Goal: Task Accomplishment & Management: Manage account settings

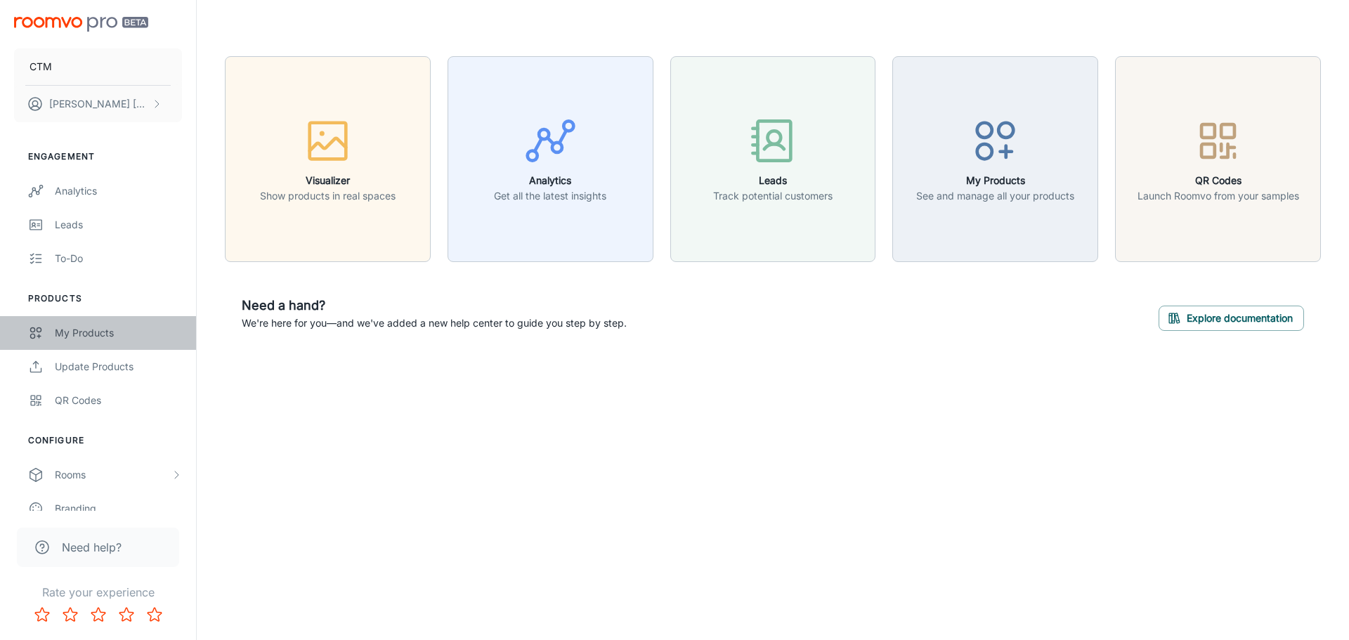
click at [96, 325] on div "My Products" at bounding box center [118, 332] width 127 height 15
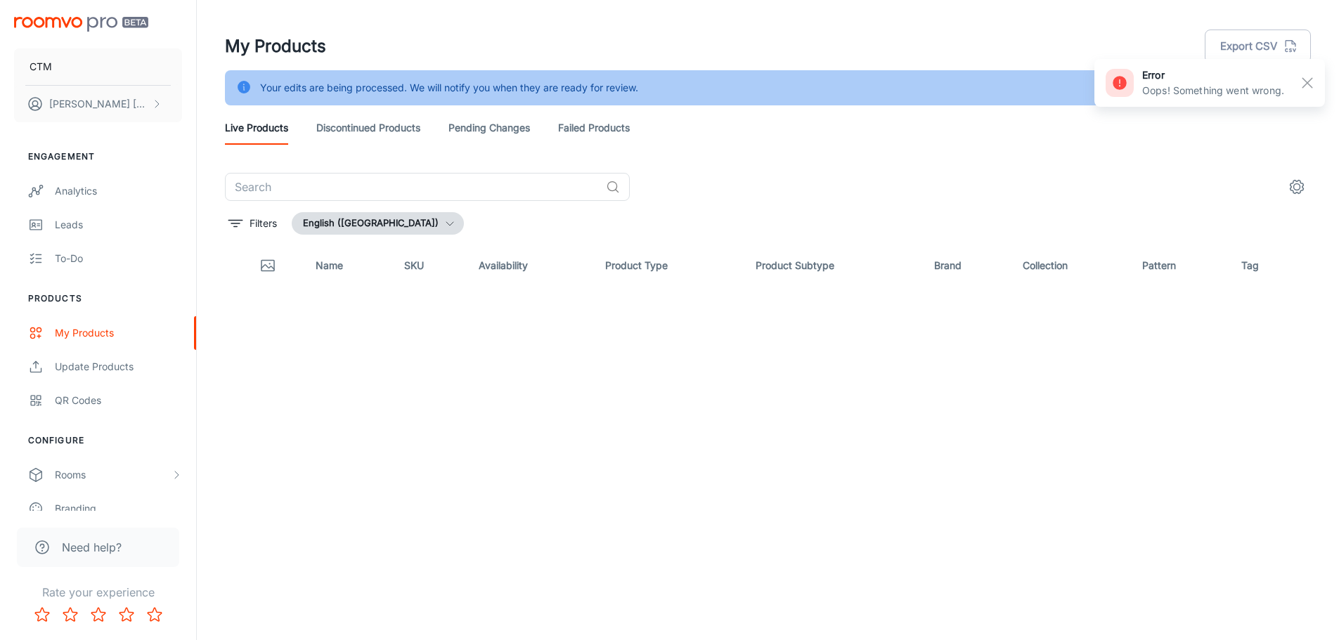
click at [365, 223] on button "English ([GEOGRAPHIC_DATA])" at bounding box center [378, 223] width 172 height 22
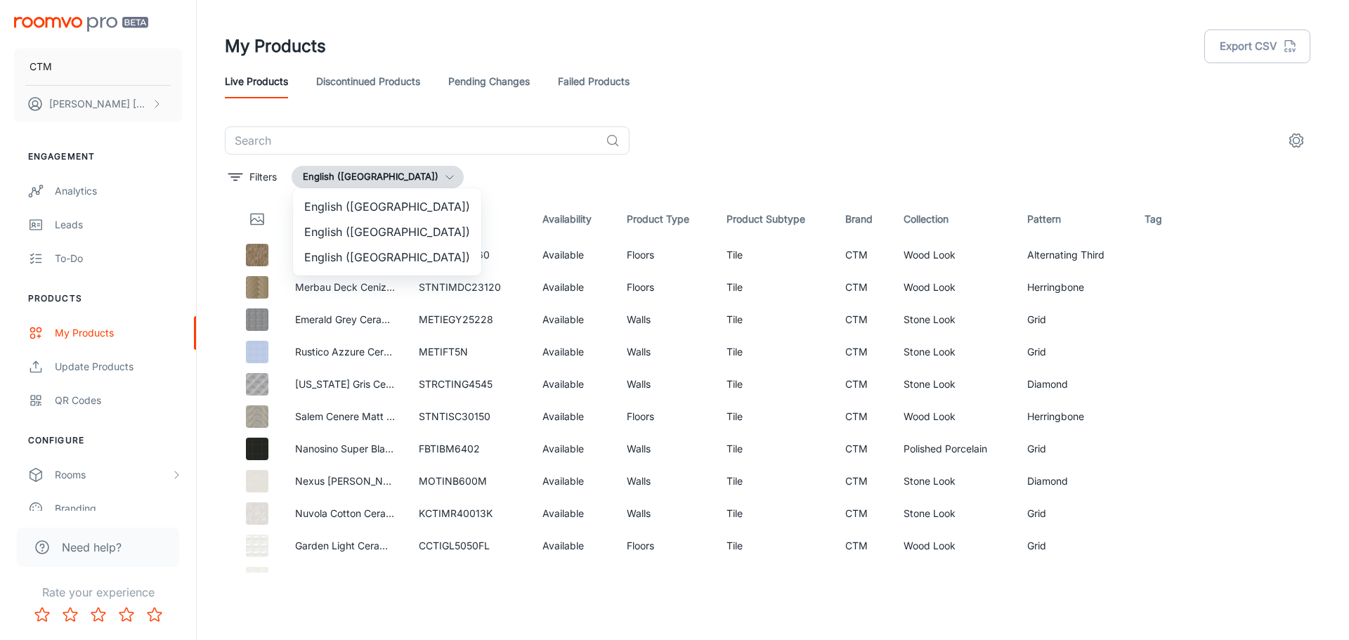
click at [371, 233] on li "English ([GEOGRAPHIC_DATA])" at bounding box center [387, 231] width 188 height 25
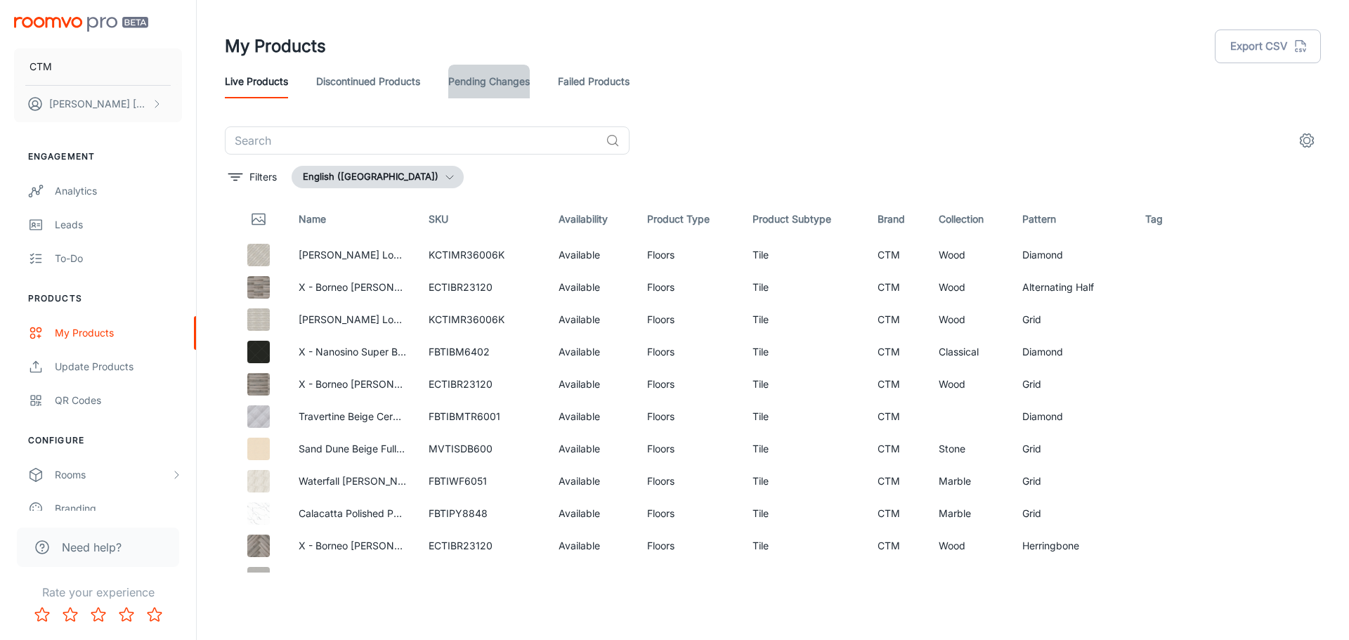
click at [484, 80] on link "Pending Changes" at bounding box center [489, 82] width 82 height 34
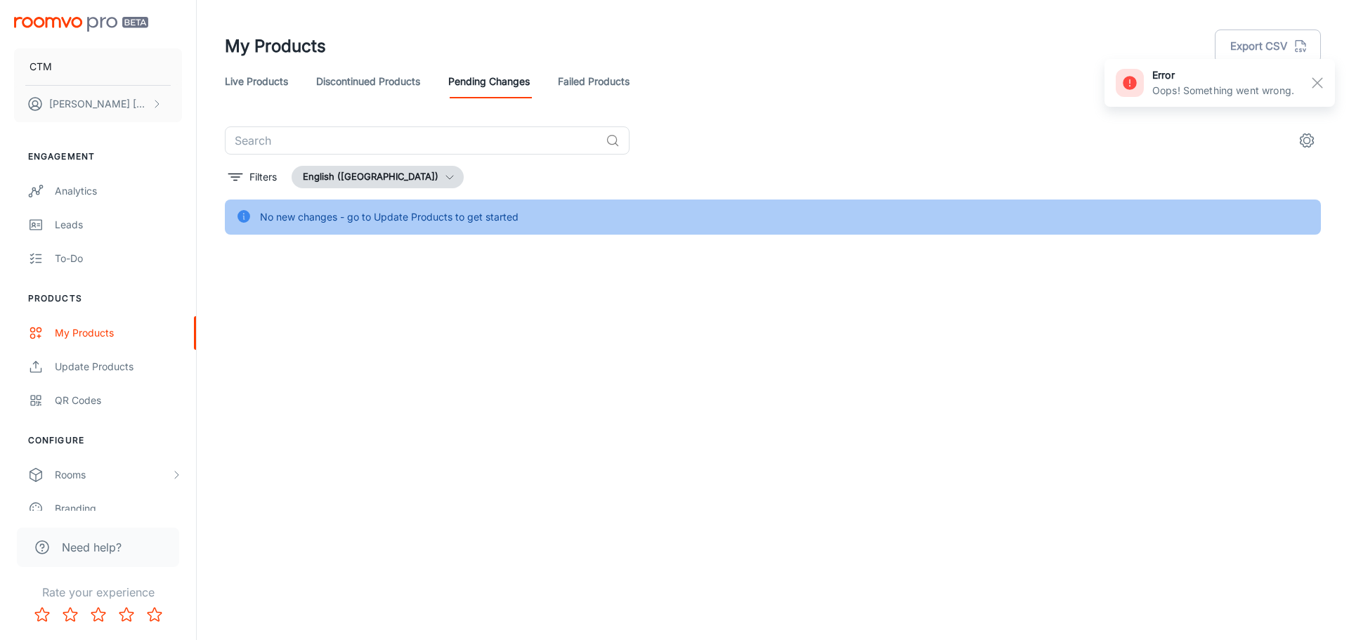
click at [352, 184] on button "English ([GEOGRAPHIC_DATA])" at bounding box center [378, 177] width 172 height 22
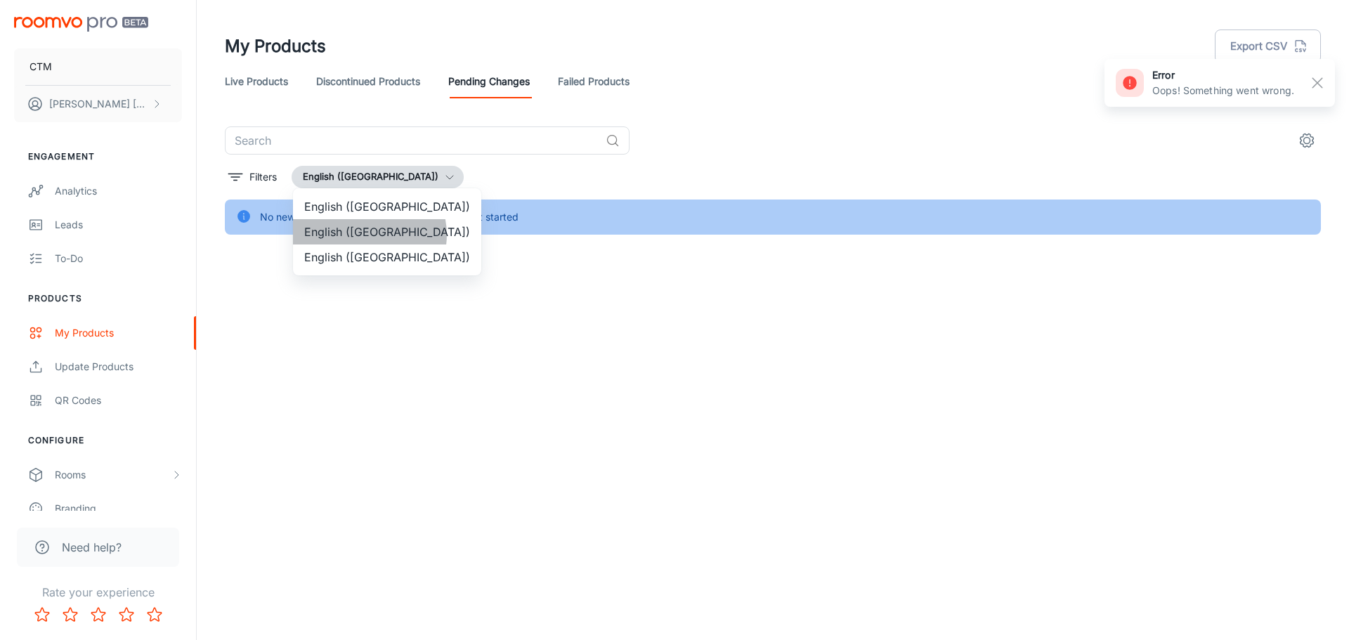
click at [369, 235] on li "English ([GEOGRAPHIC_DATA])" at bounding box center [387, 231] width 188 height 25
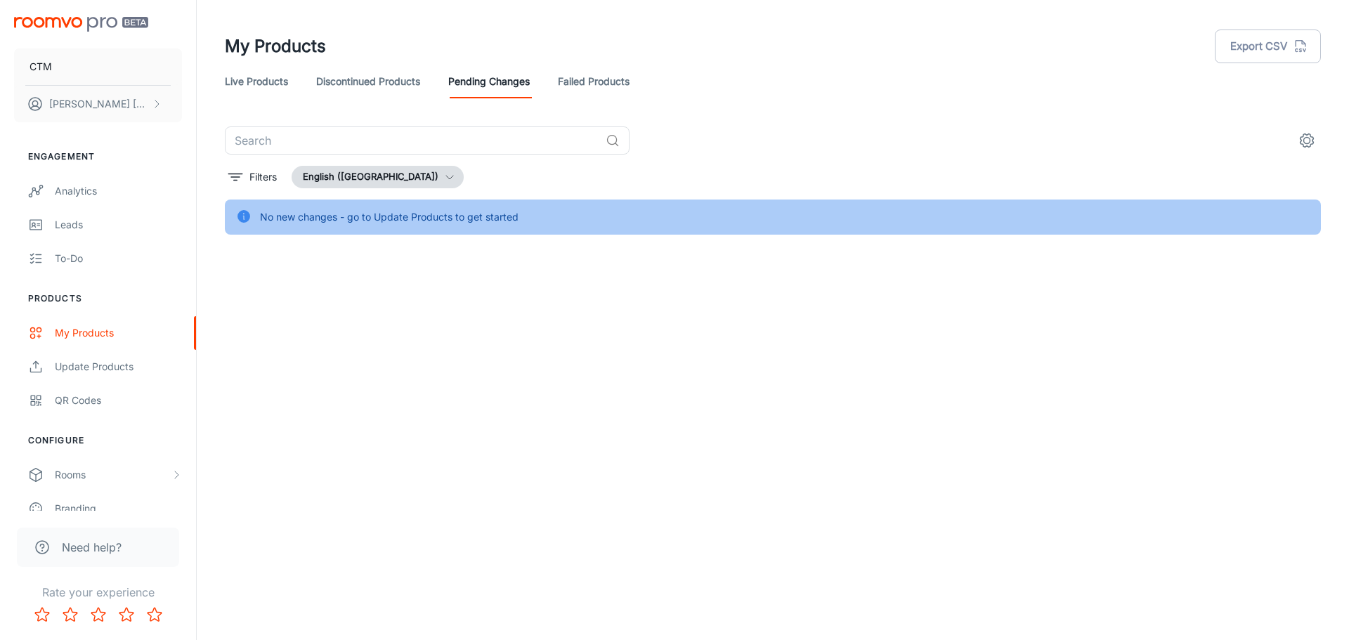
click at [581, 89] on link "Failed Products" at bounding box center [594, 82] width 72 height 34
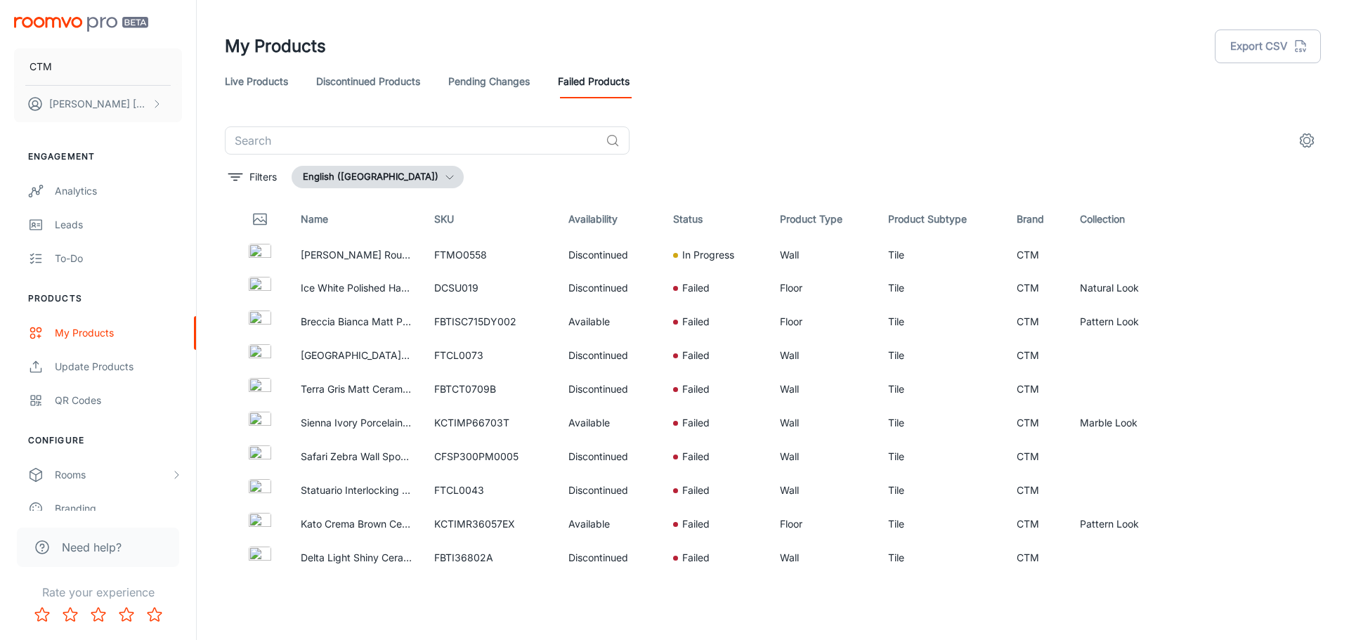
click at [372, 177] on button "English ([GEOGRAPHIC_DATA])" at bounding box center [378, 177] width 172 height 22
click at [370, 230] on li "English ([GEOGRAPHIC_DATA])" at bounding box center [387, 231] width 188 height 25
click at [493, 80] on link "Pending Changes" at bounding box center [489, 82] width 82 height 34
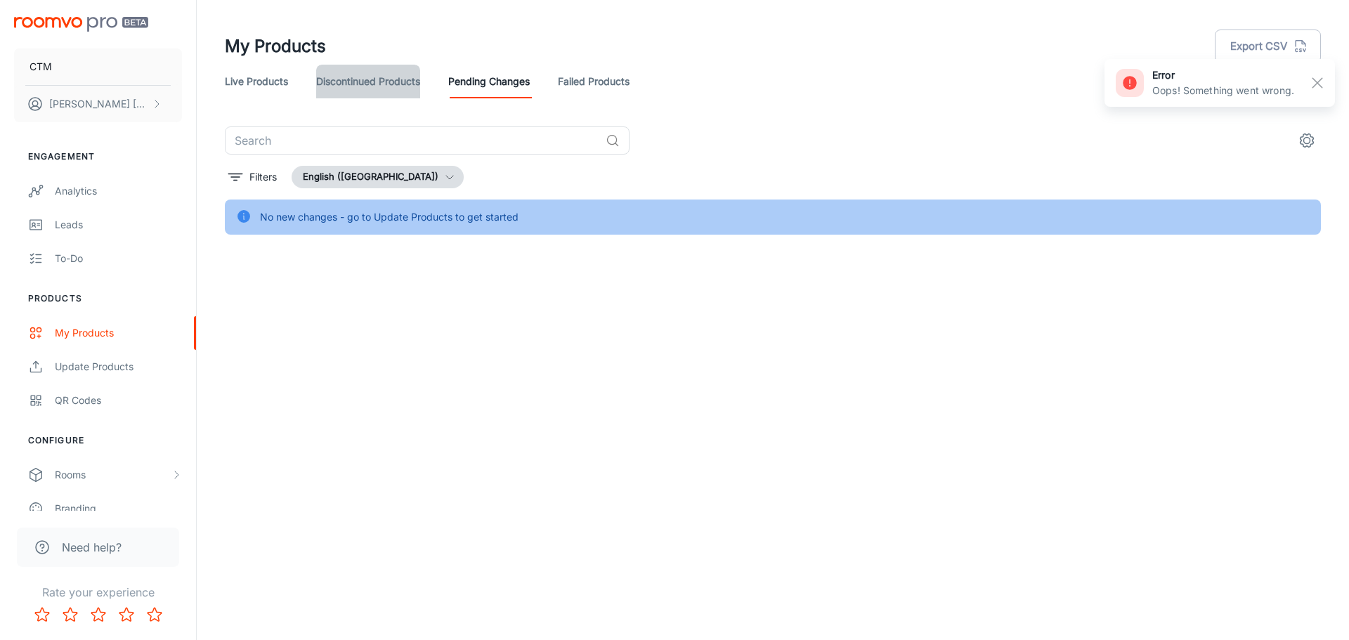
click at [377, 79] on link "Discontinued Products" at bounding box center [368, 82] width 104 height 34
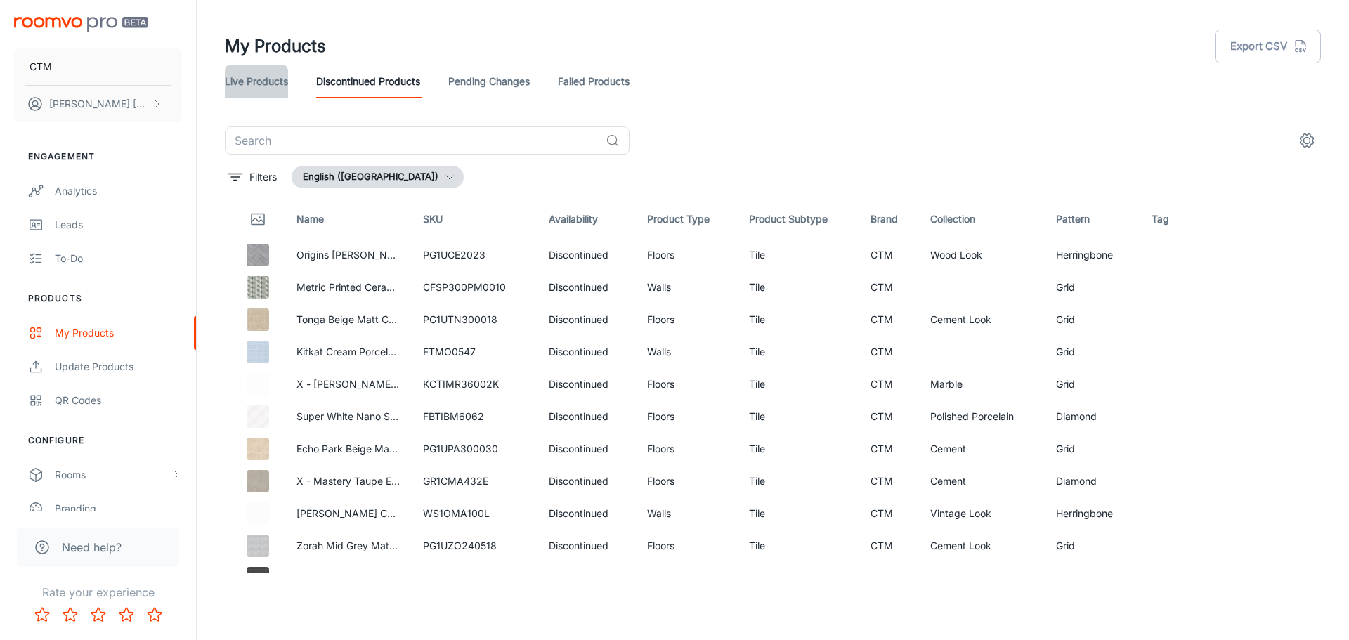
click at [268, 82] on link "Live Products" at bounding box center [256, 82] width 63 height 34
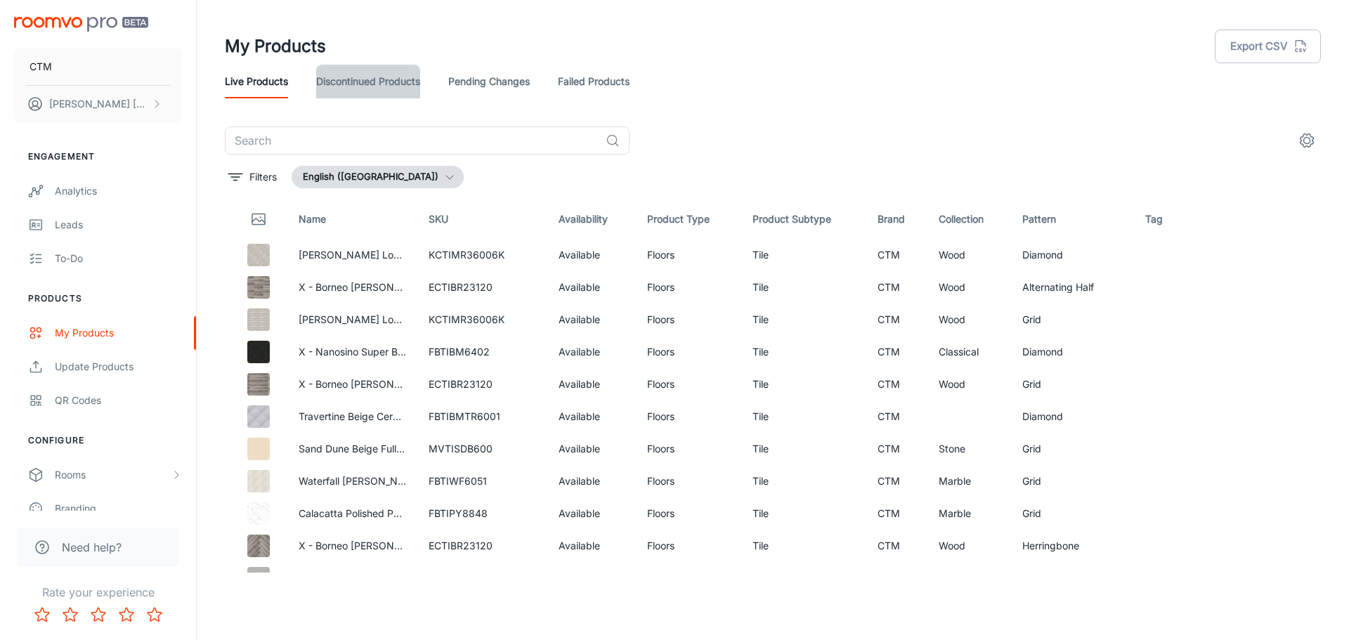
click at [382, 82] on link "Discontinued Products" at bounding box center [368, 82] width 104 height 34
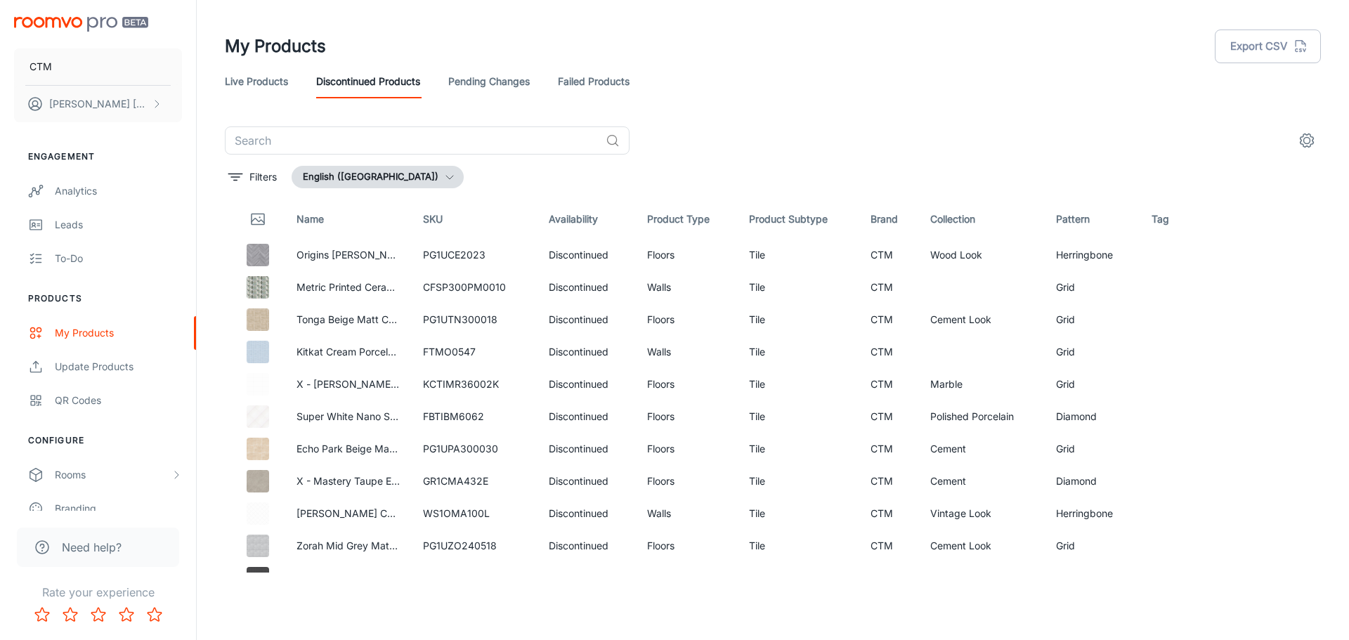
click at [278, 84] on link "Live Products" at bounding box center [256, 82] width 63 height 34
